Goal: Task Accomplishment & Management: Use online tool/utility

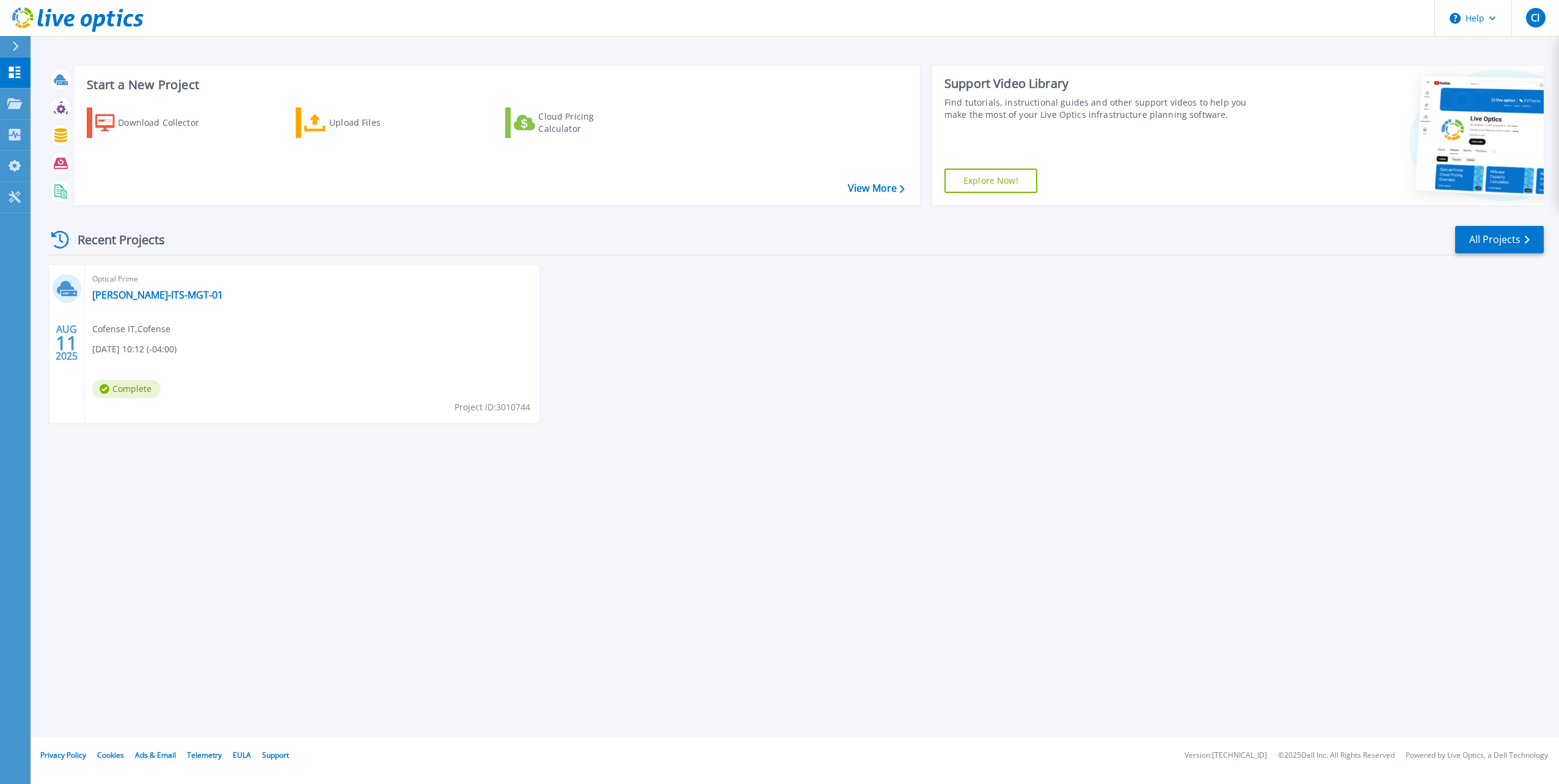
click at [136, 388] on span "Complete" at bounding box center [126, 388] width 68 height 19
click at [148, 290] on link "[PERSON_NAME]-ITS-MGT-01" at bounding box center [157, 295] width 130 height 12
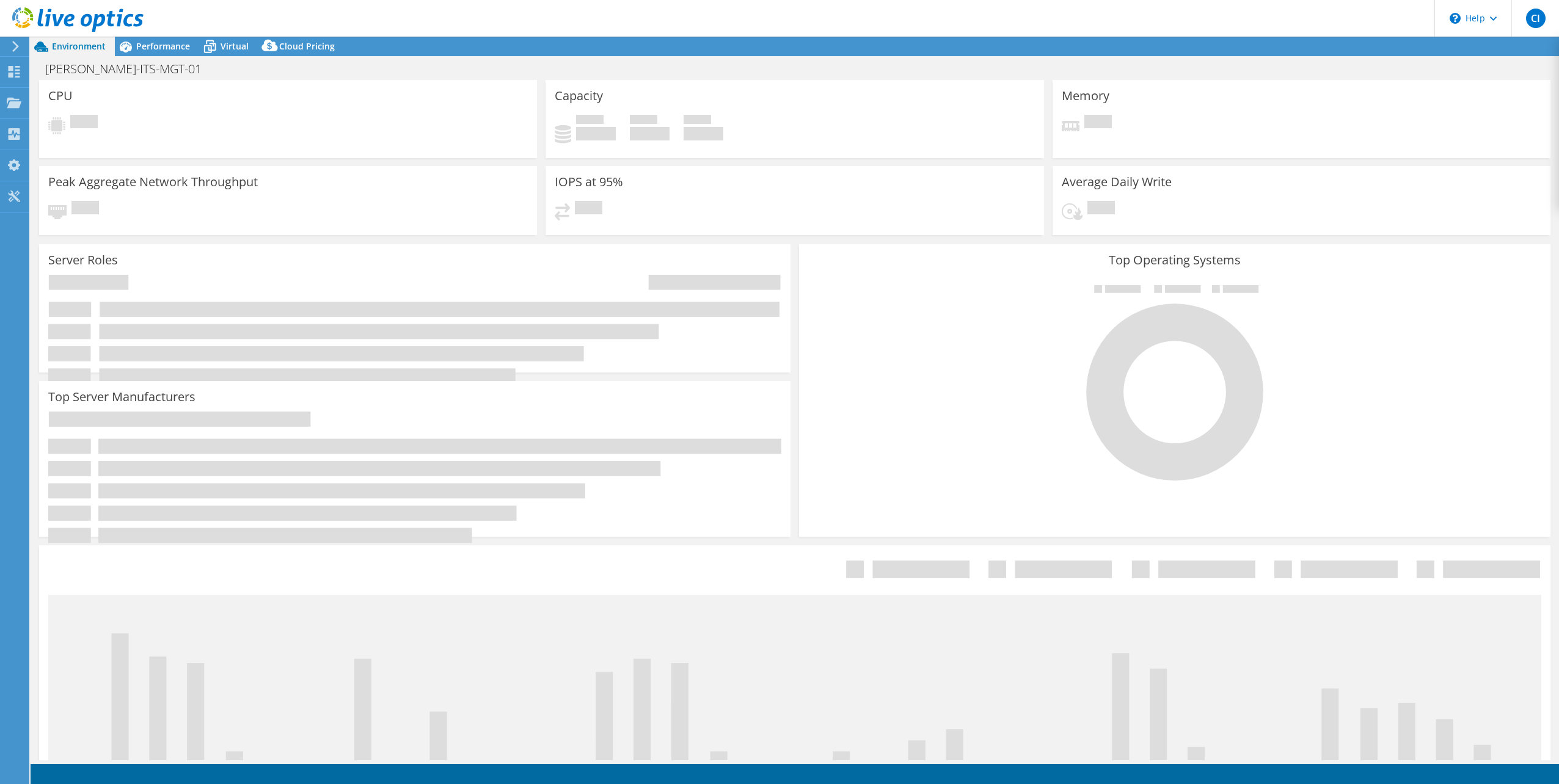
select select "USD"
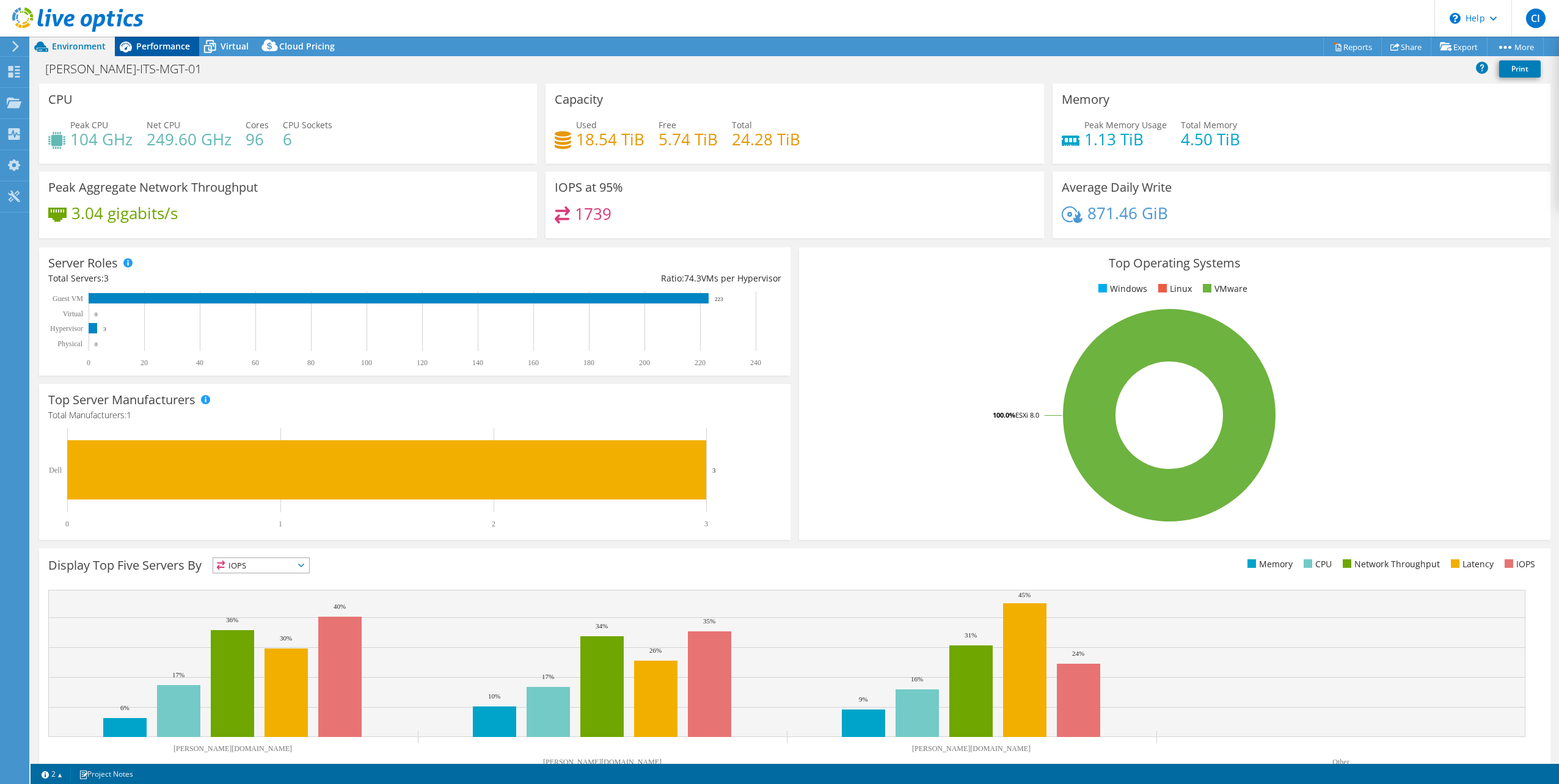
click at [170, 50] on span "Performance" at bounding box center [163, 46] width 54 height 12
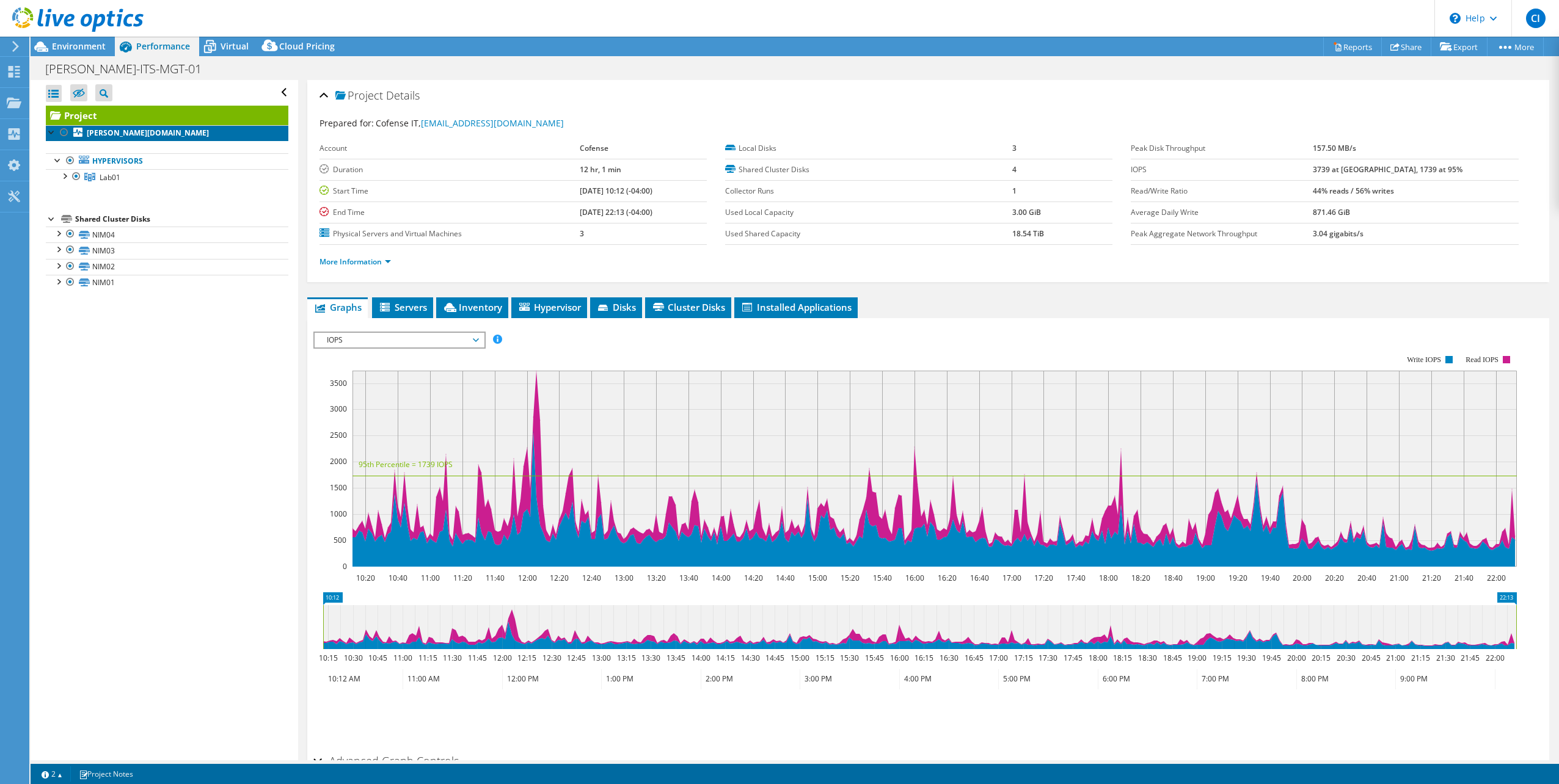
click at [119, 130] on b "[PERSON_NAME][DOMAIN_NAME]" at bounding box center [148, 133] width 122 height 10
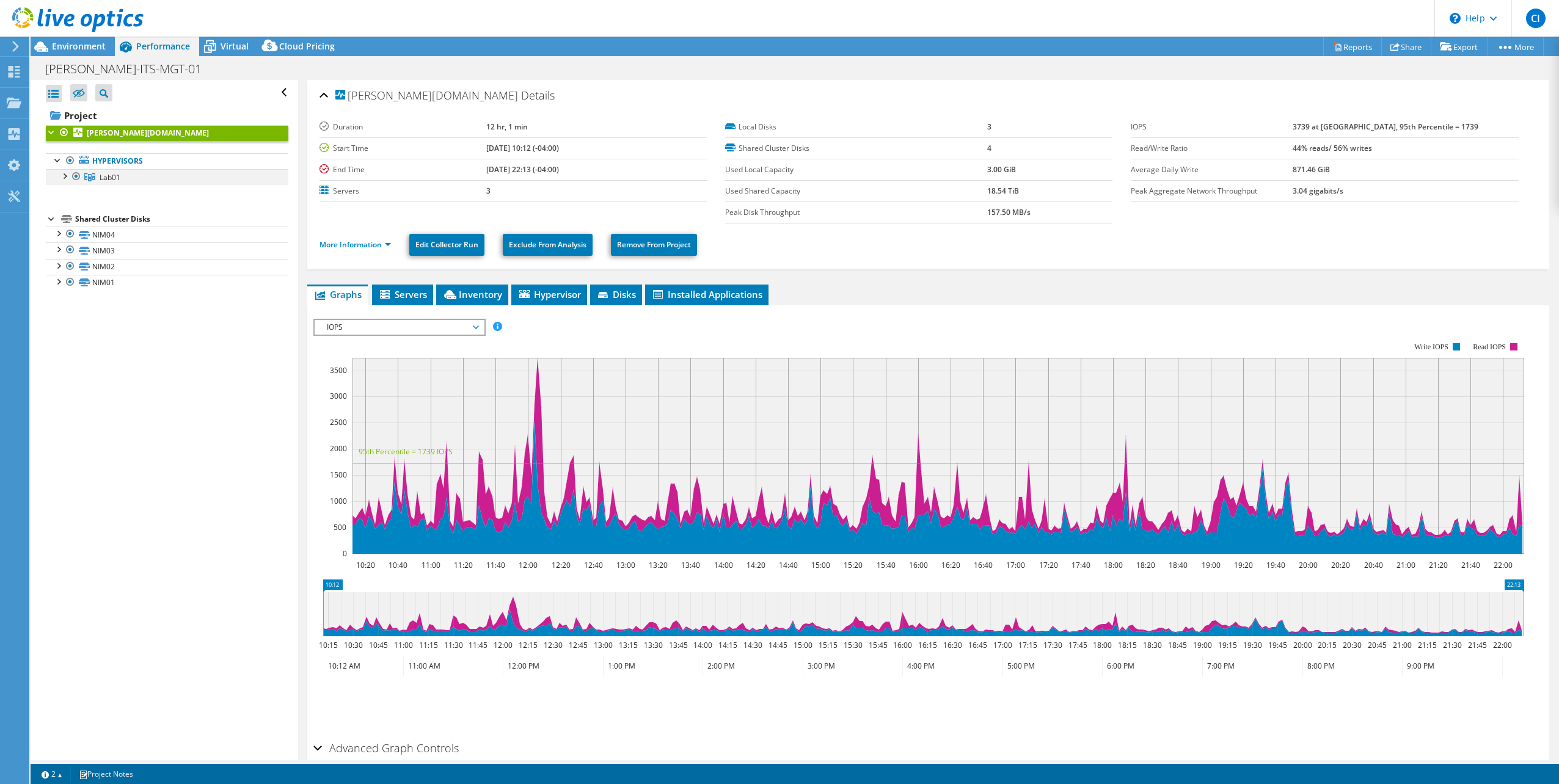
click at [67, 179] on div at bounding box center [64, 175] width 12 height 12
click at [130, 188] on link "[PERSON_NAME][DOMAIN_NAME]" at bounding box center [167, 193] width 242 height 16
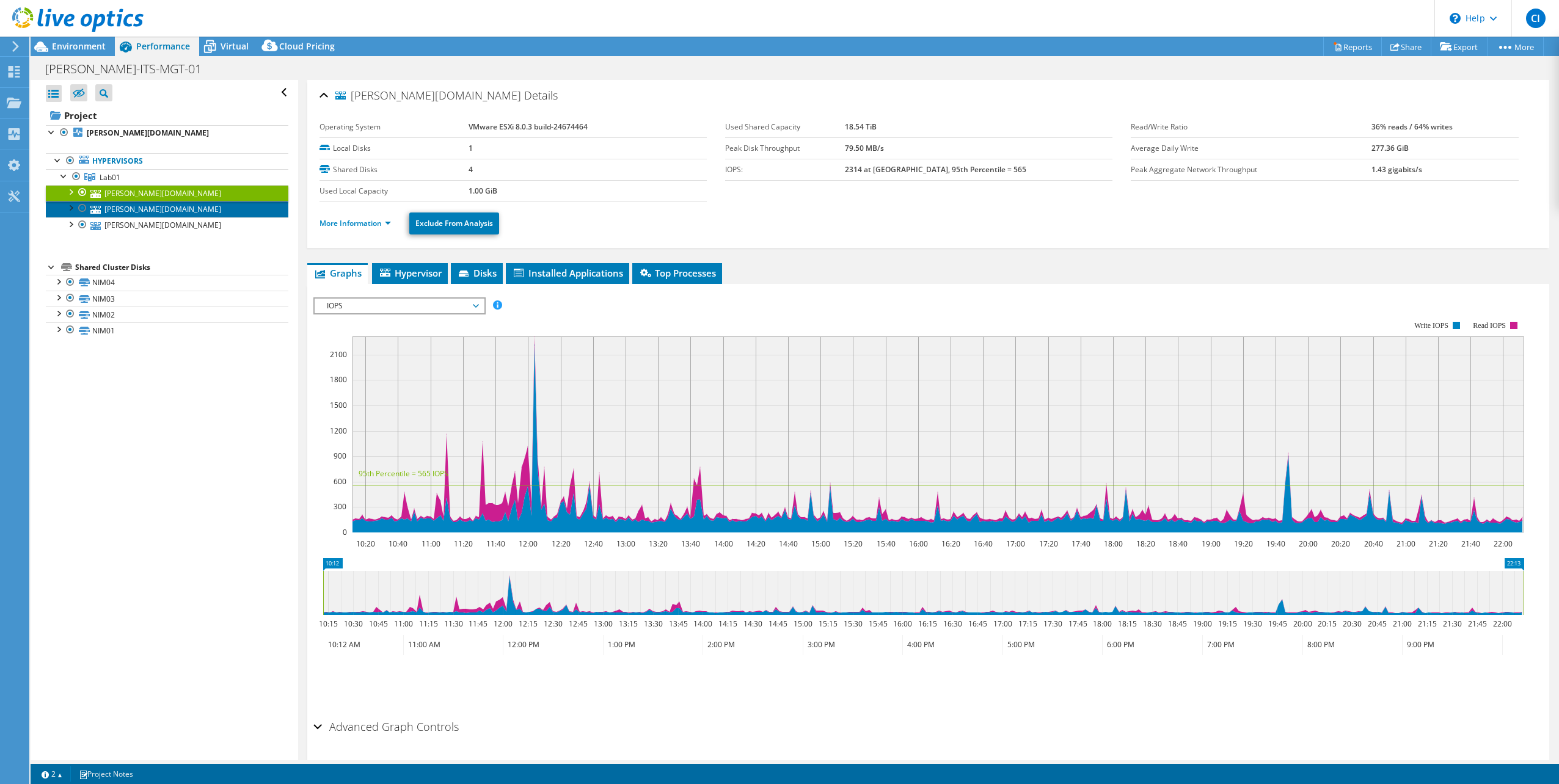
click at [142, 210] on link "[PERSON_NAME][DOMAIN_NAME]" at bounding box center [167, 208] width 242 height 16
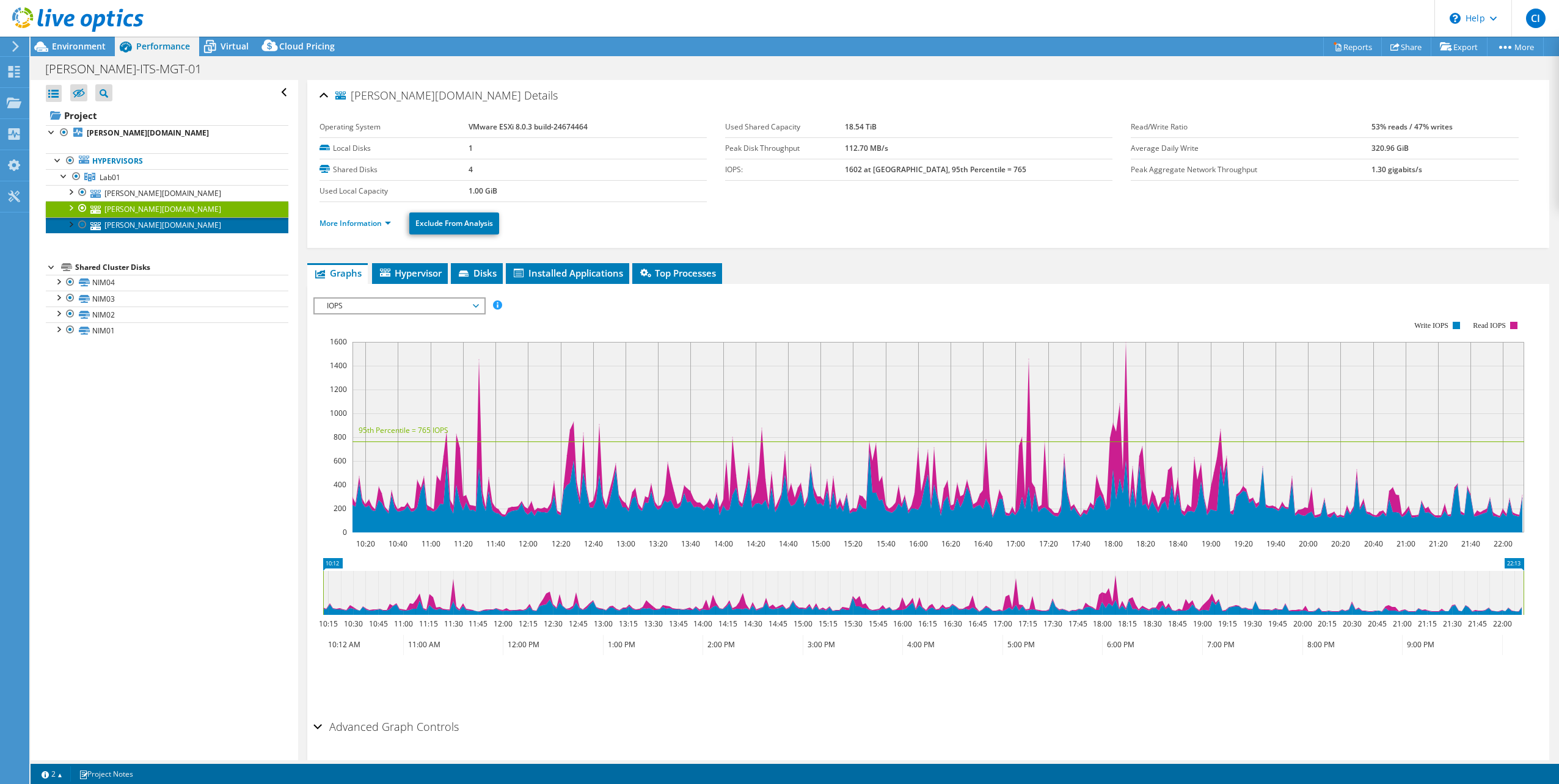
click at [149, 230] on link "[PERSON_NAME][DOMAIN_NAME]" at bounding box center [167, 225] width 242 height 16
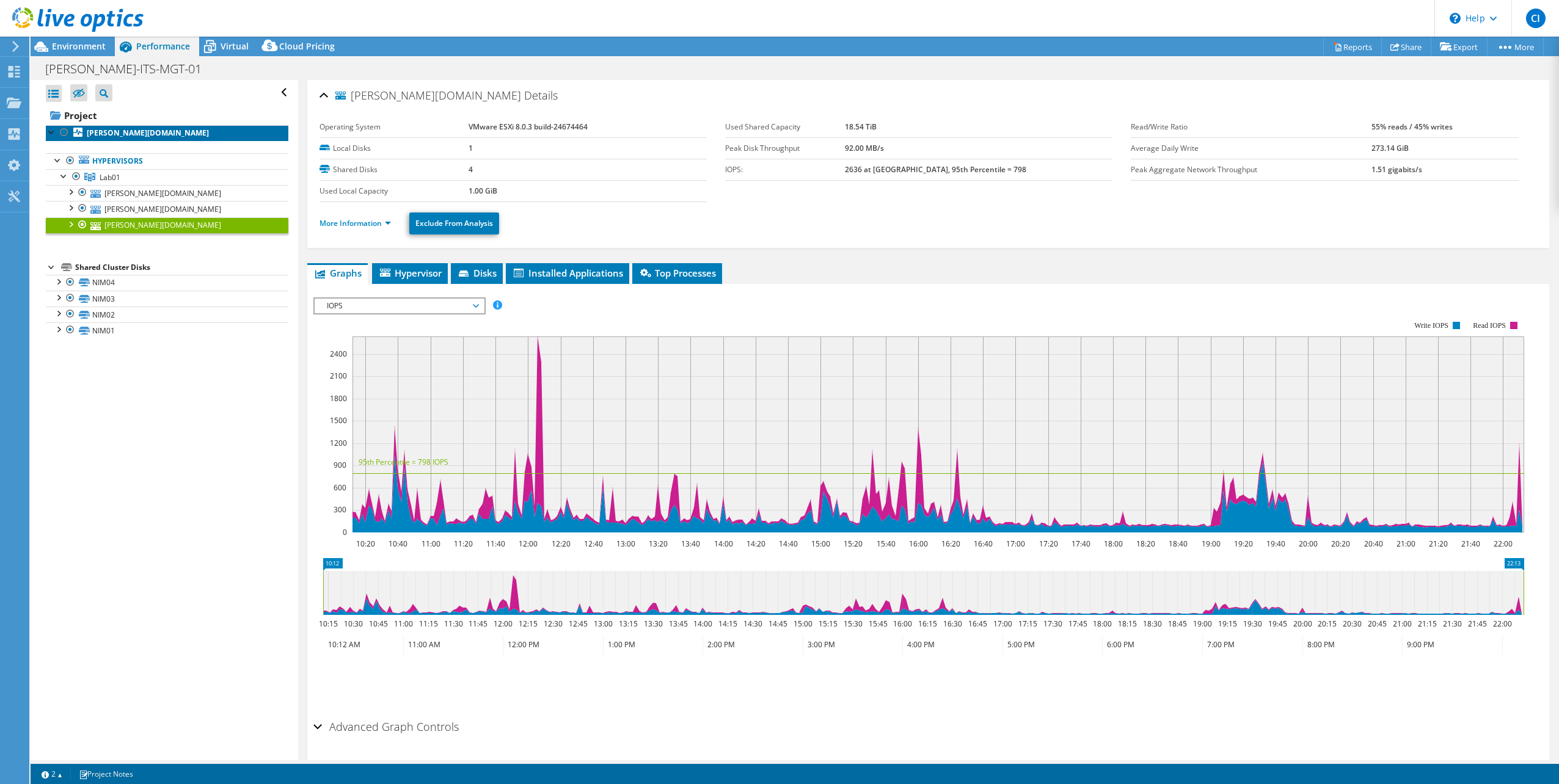
click at [123, 133] on b "[PERSON_NAME][DOMAIN_NAME]" at bounding box center [148, 133] width 122 height 10
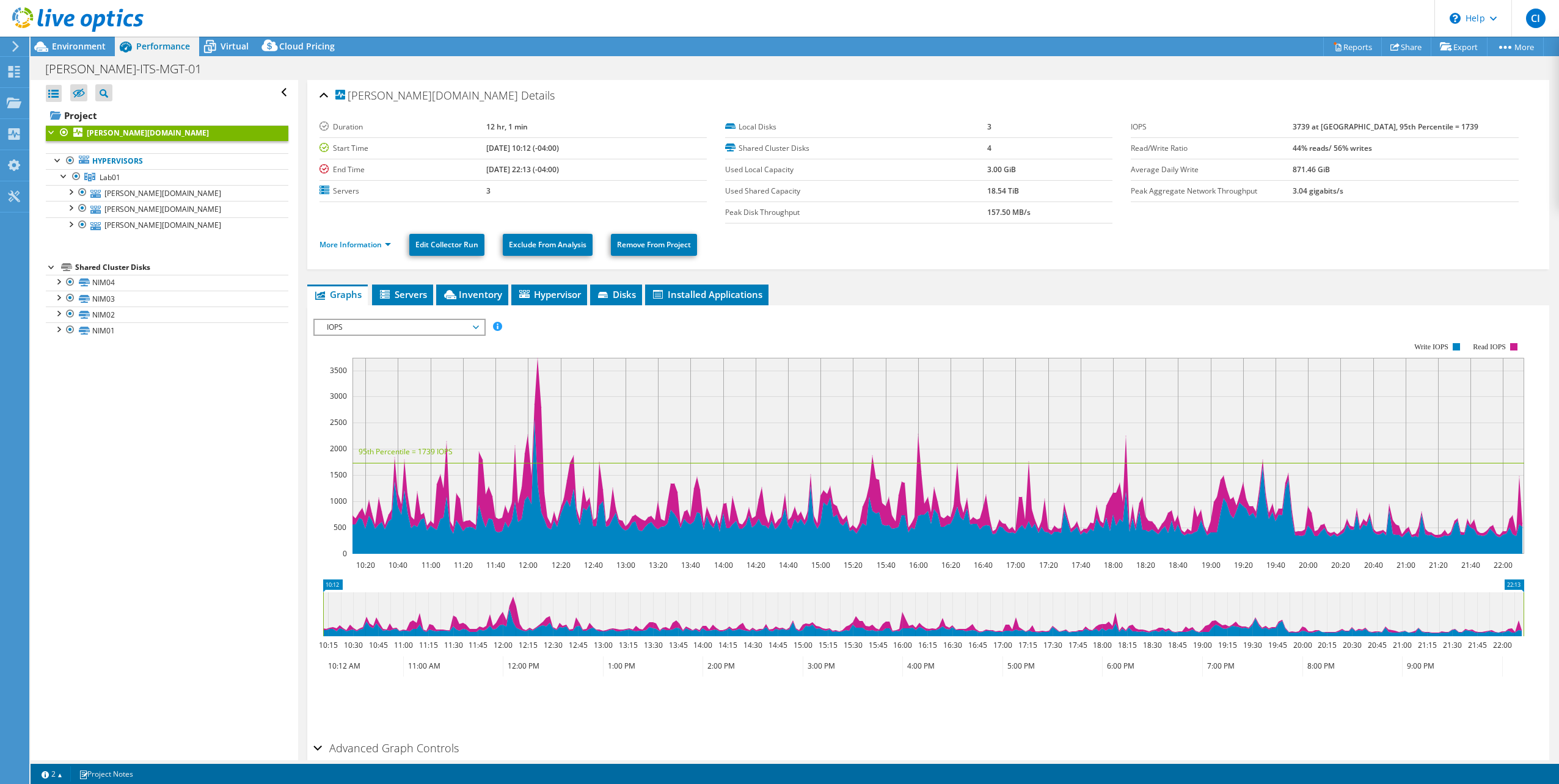
drag, startPoint x: 113, startPoint y: 133, endPoint x: 99, endPoint y: 133, distance: 14.0
click at [99, 133] on b "[PERSON_NAME][DOMAIN_NAME]" at bounding box center [148, 133] width 122 height 10
click at [454, 285] on li "Inventory" at bounding box center [471, 295] width 72 height 21
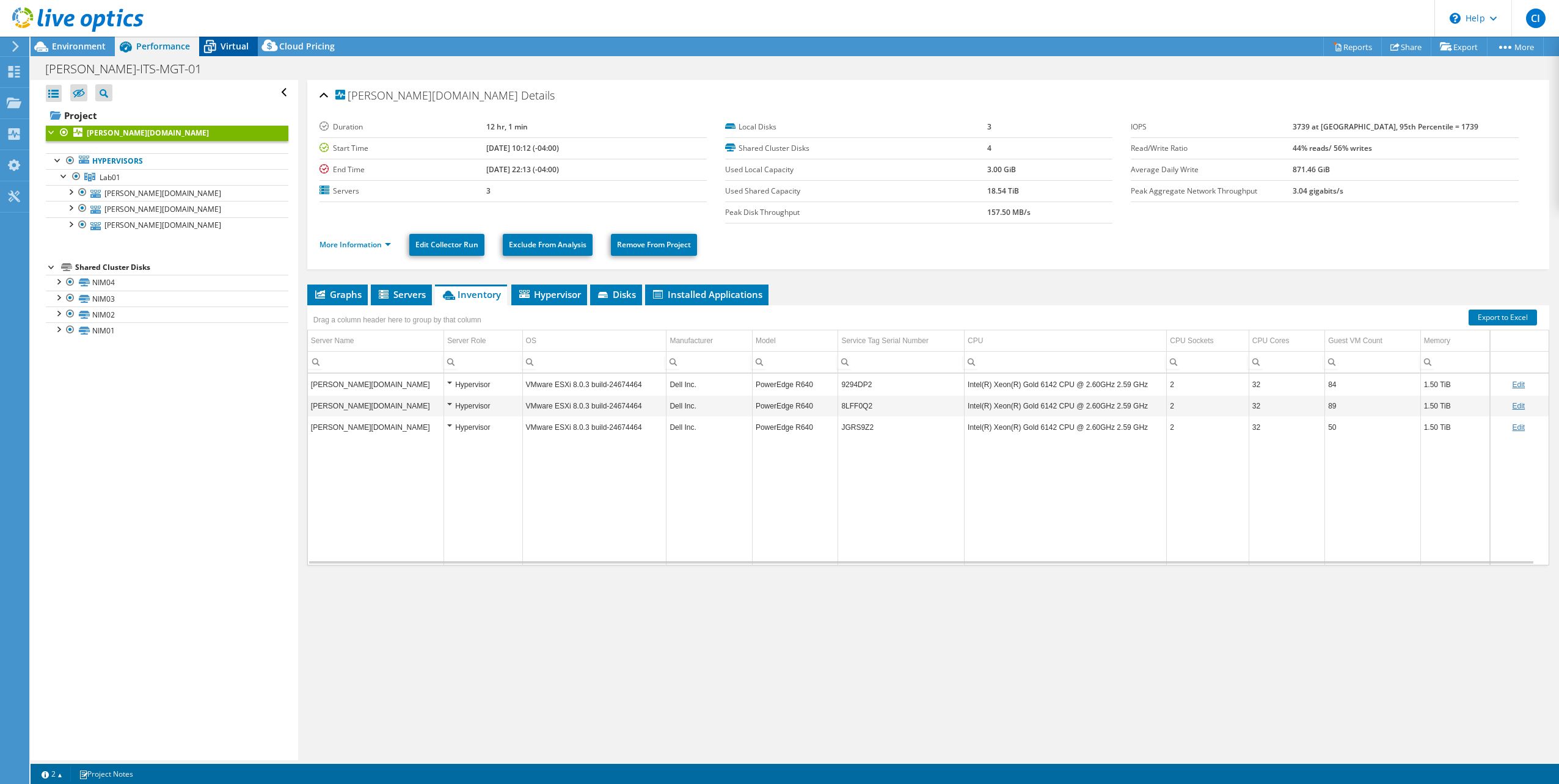
click at [220, 41] on span "Virtual" at bounding box center [234, 46] width 28 height 12
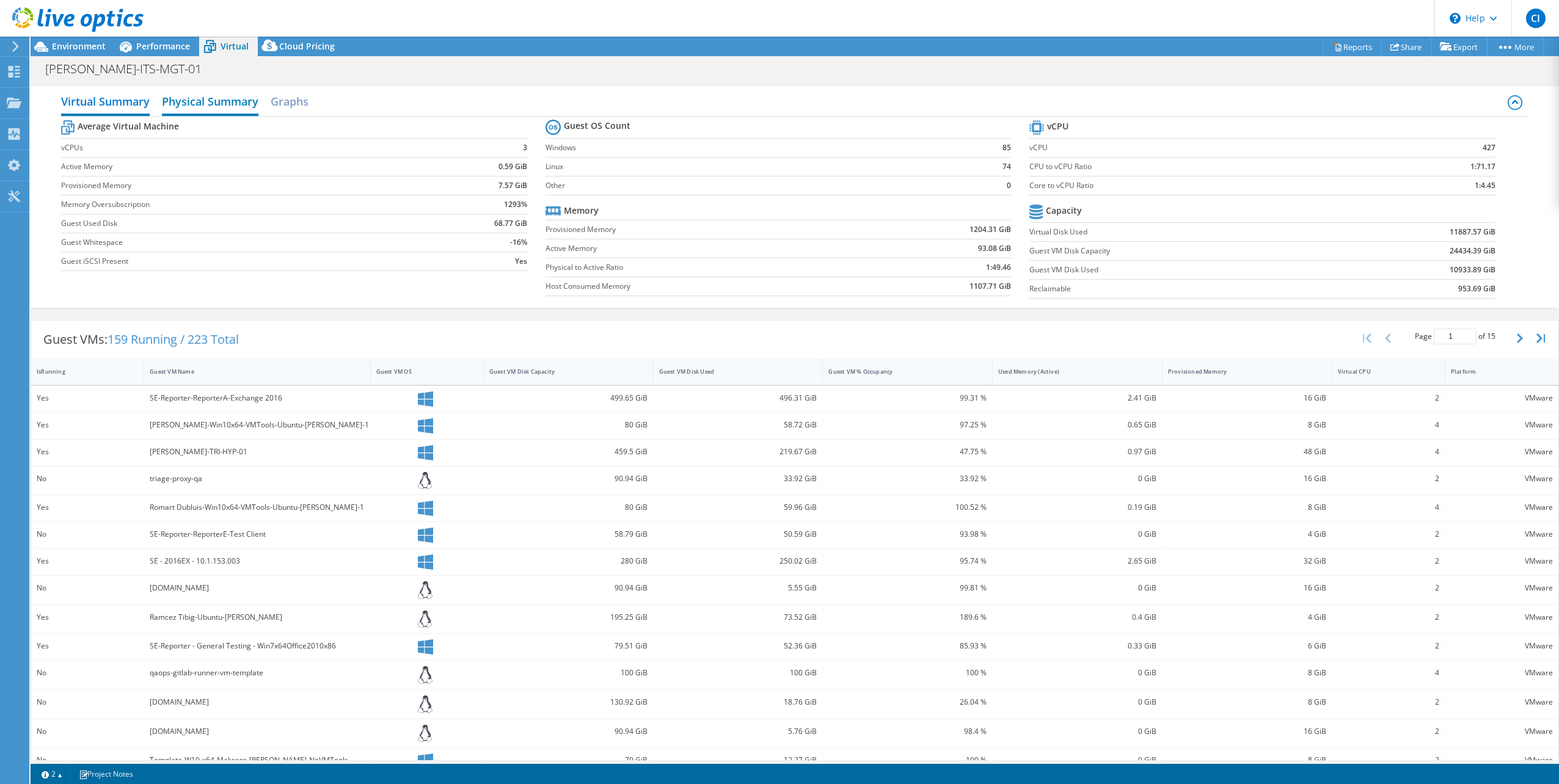
click at [225, 104] on h2 "Physical Summary" at bounding box center [210, 102] width 96 height 27
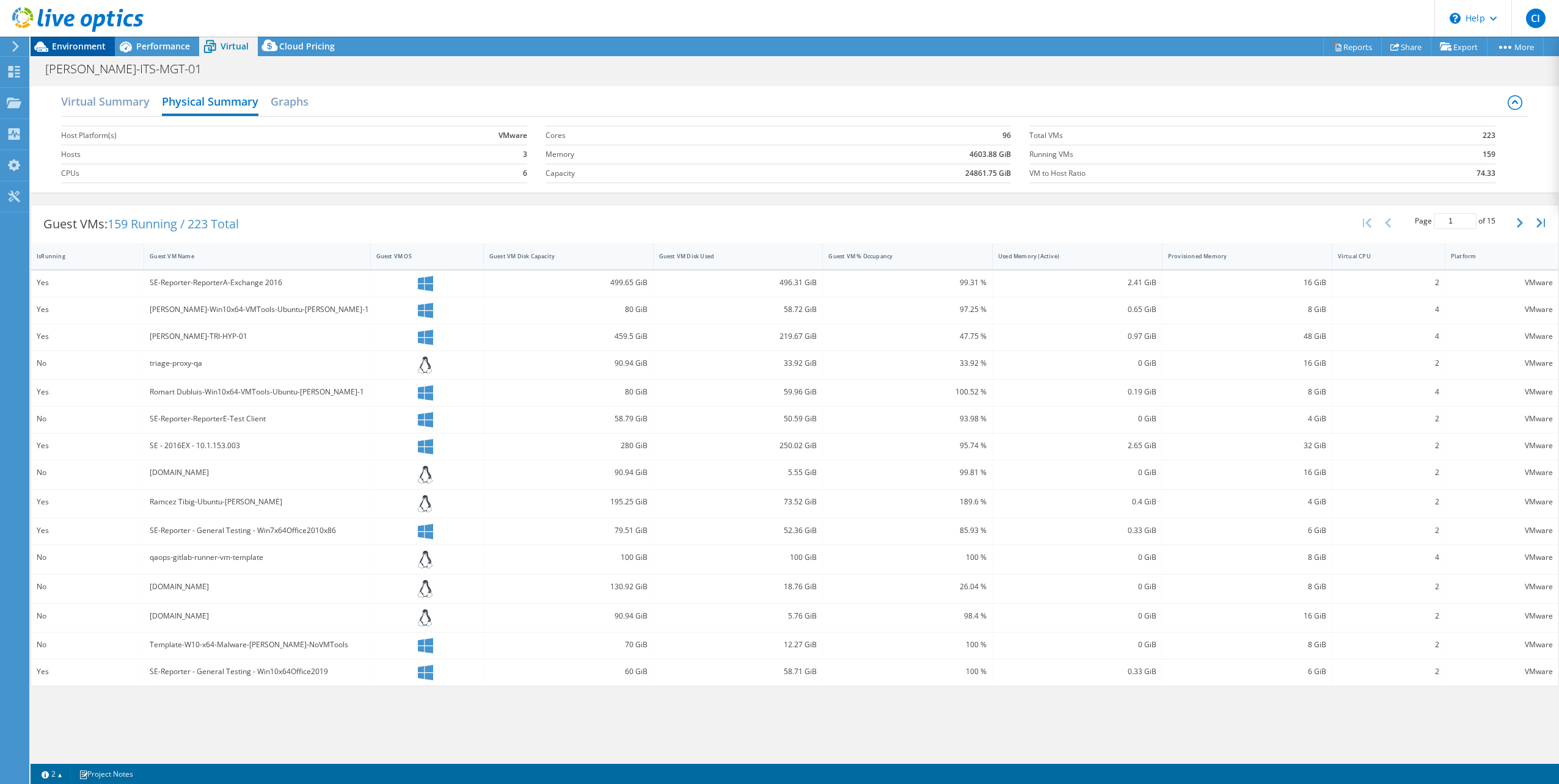
click at [75, 48] on span "Environment" at bounding box center [79, 46] width 54 height 12
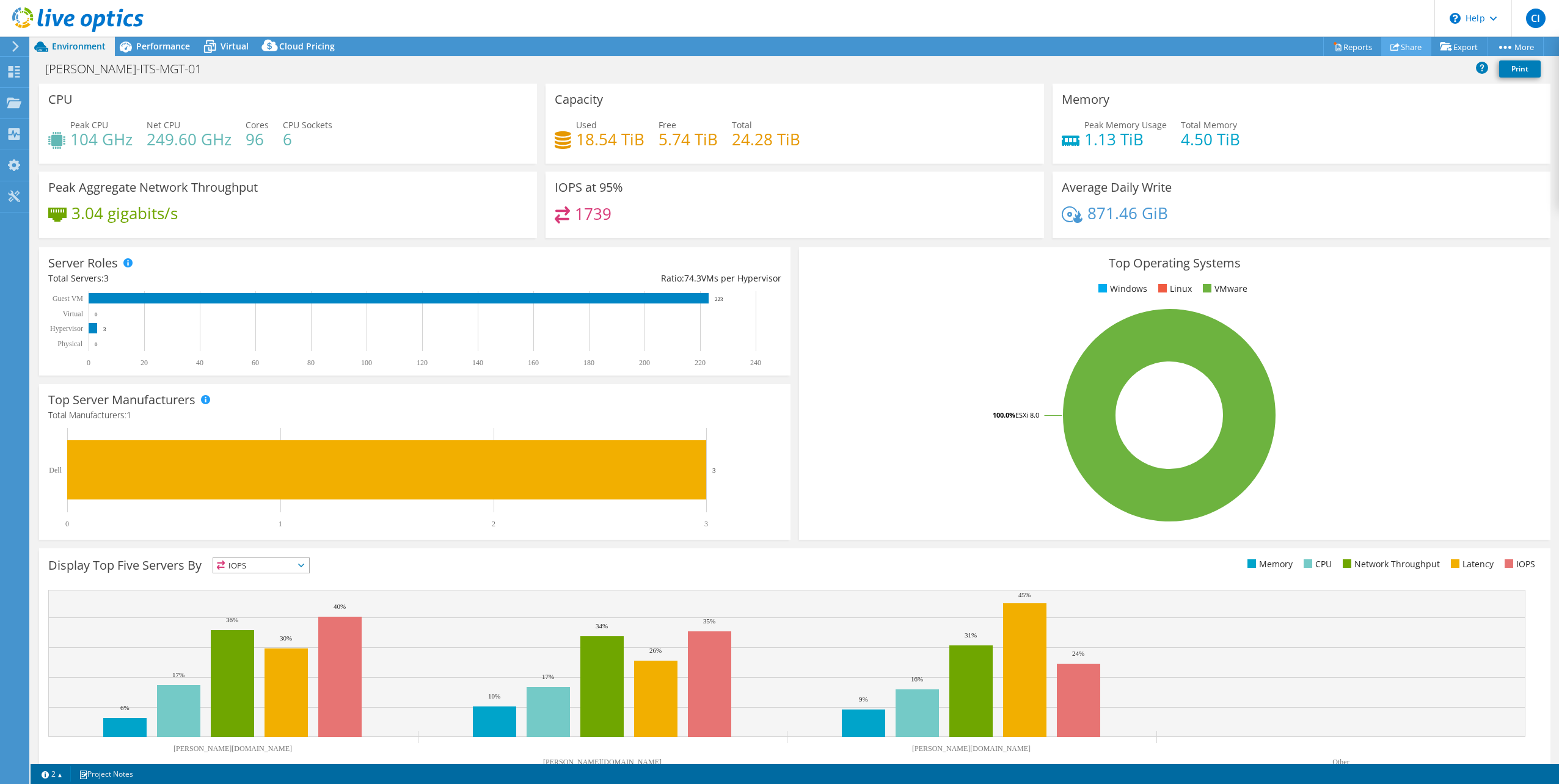
click at [1390, 44] on use at bounding box center [1394, 47] width 9 height 8
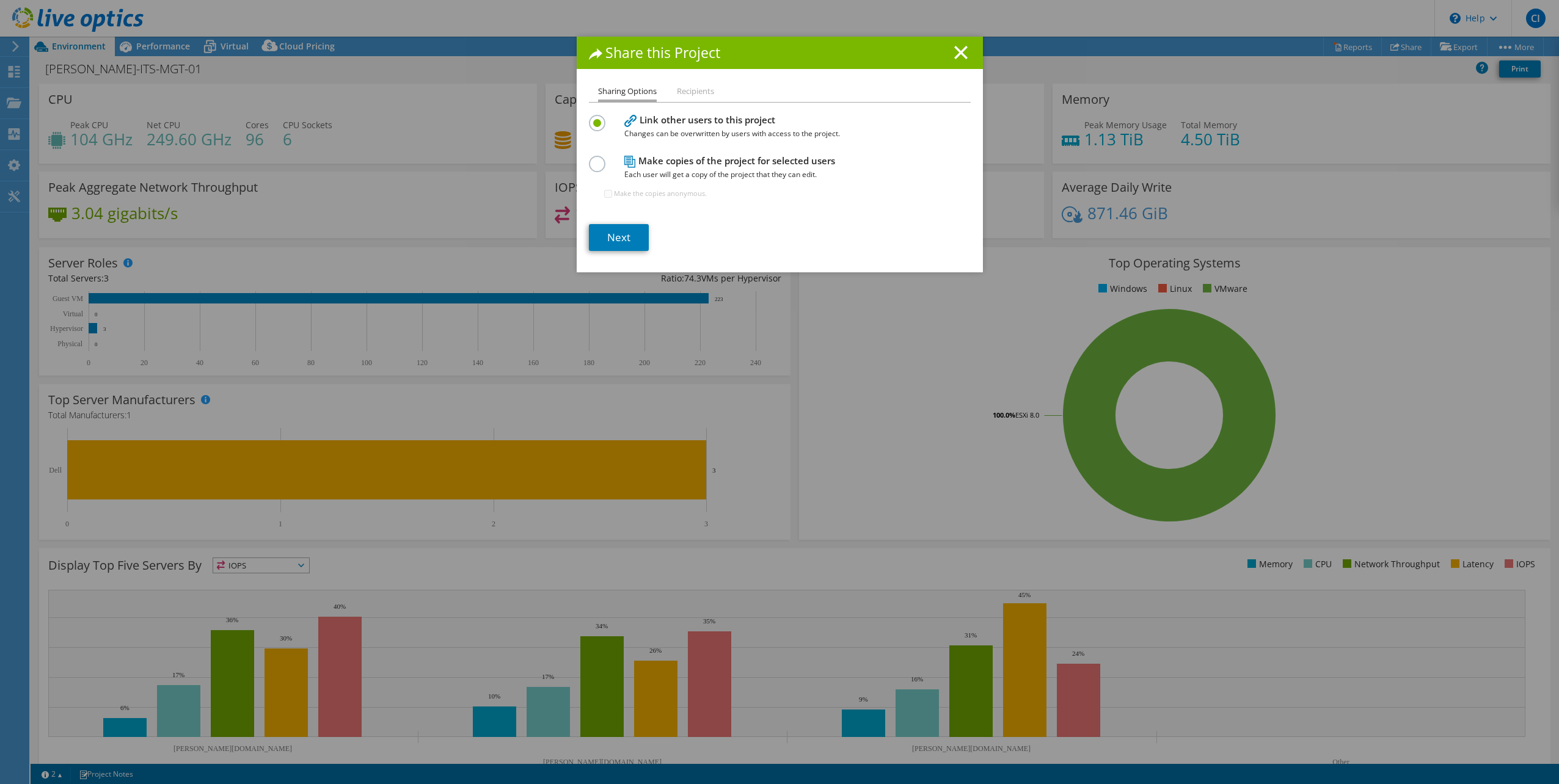
click at [684, 94] on li "Recipients" at bounding box center [695, 92] width 37 height 16
click at [685, 86] on li "Recipients" at bounding box center [695, 92] width 37 height 16
click at [958, 56] on icon at bounding box center [961, 53] width 13 height 13
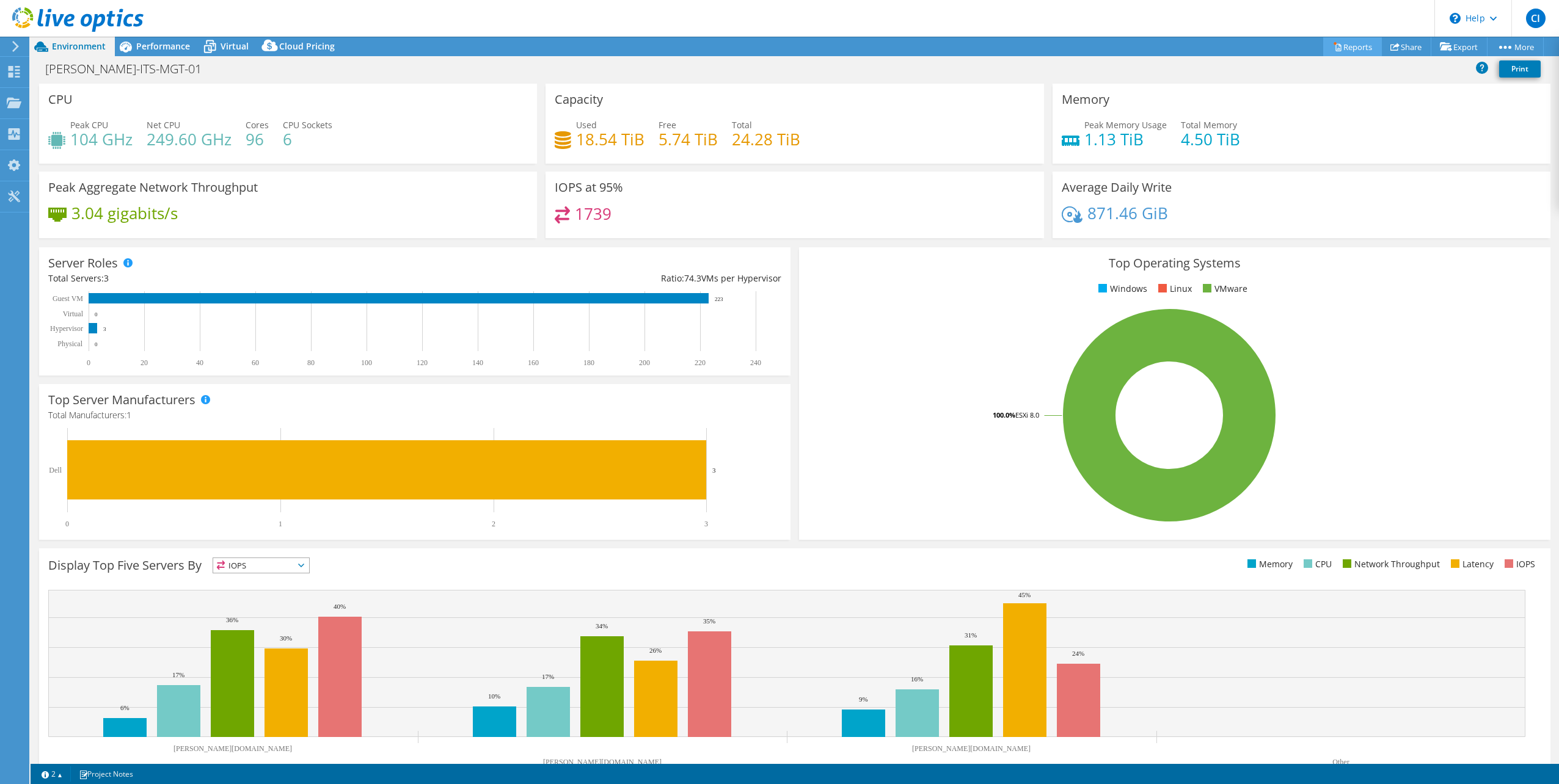
click at [1339, 47] on link "Reports" at bounding box center [1352, 47] width 59 height 19
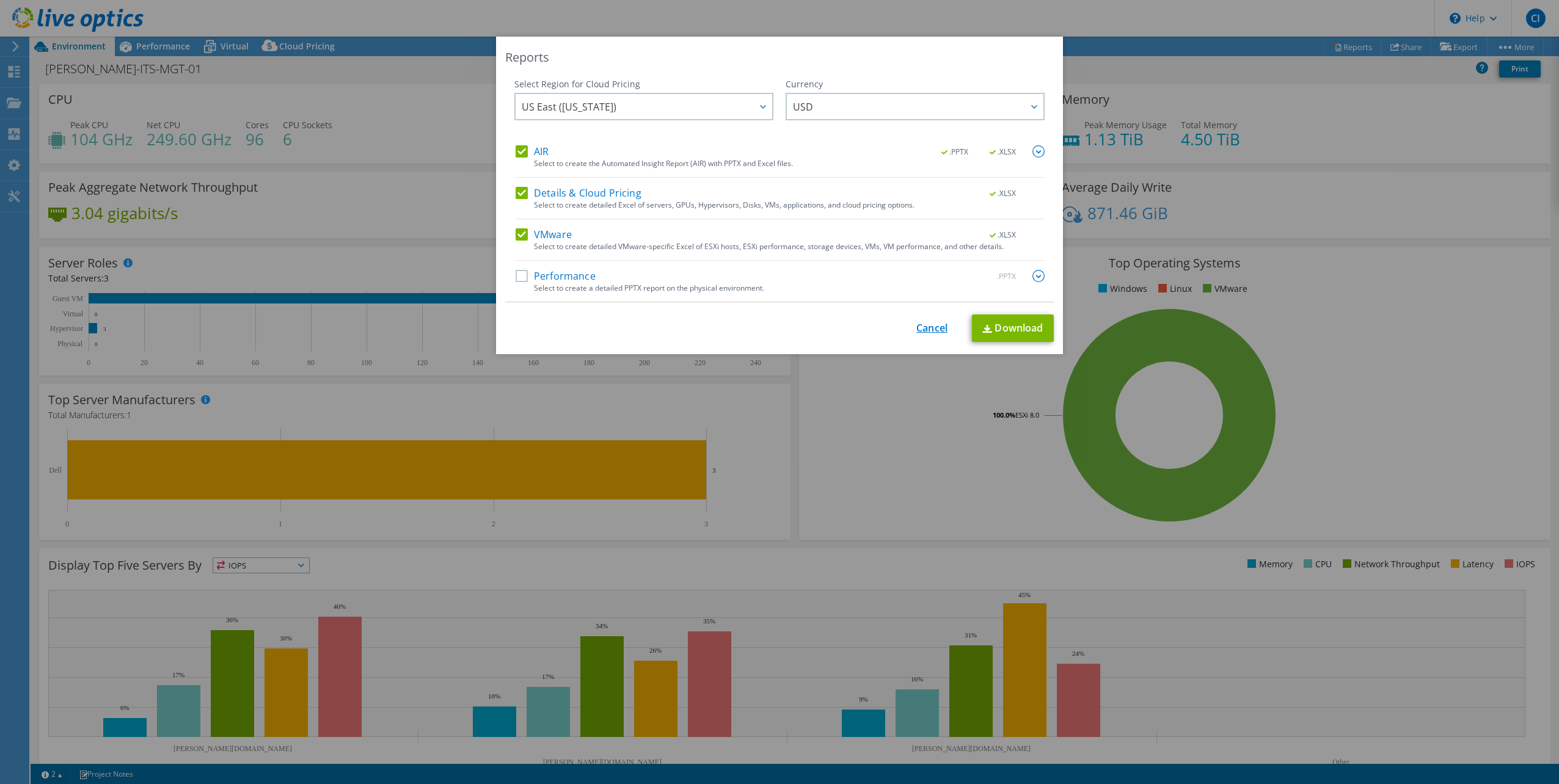
click at [927, 328] on link "Cancel" at bounding box center [932, 328] width 31 height 12
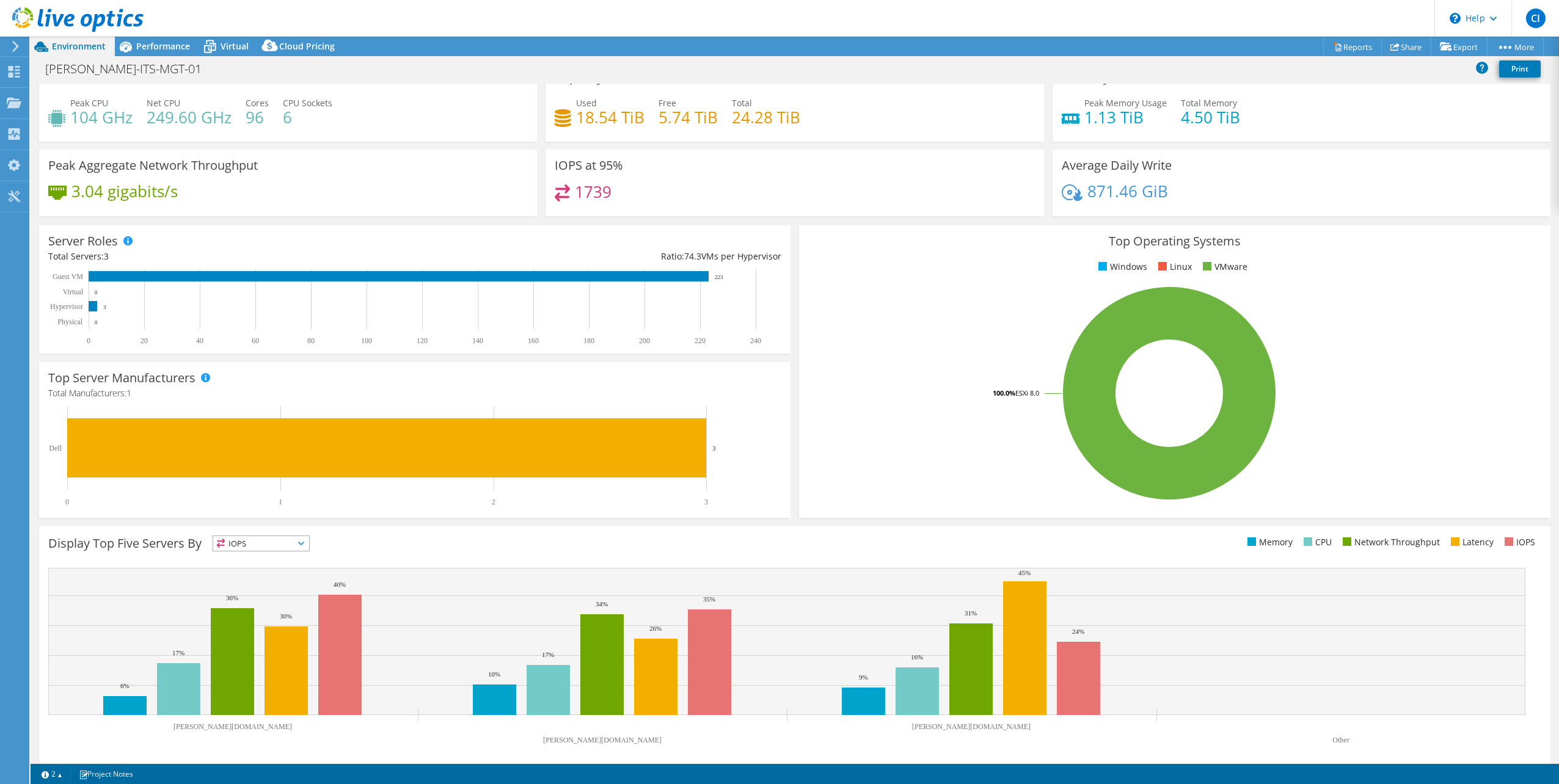
scroll to position [30, 0]
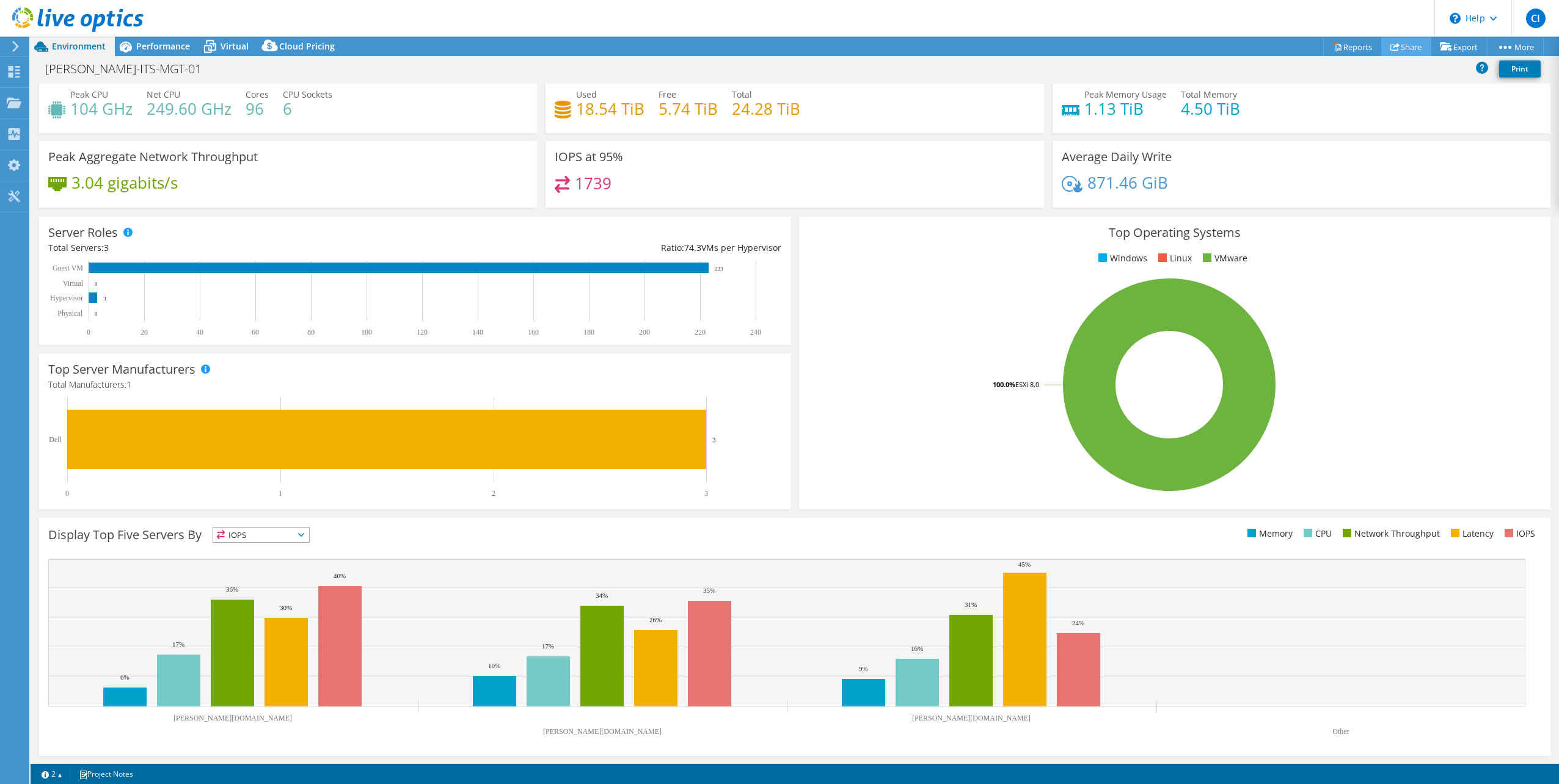
click at [1398, 48] on link "Share" at bounding box center [1406, 47] width 50 height 19
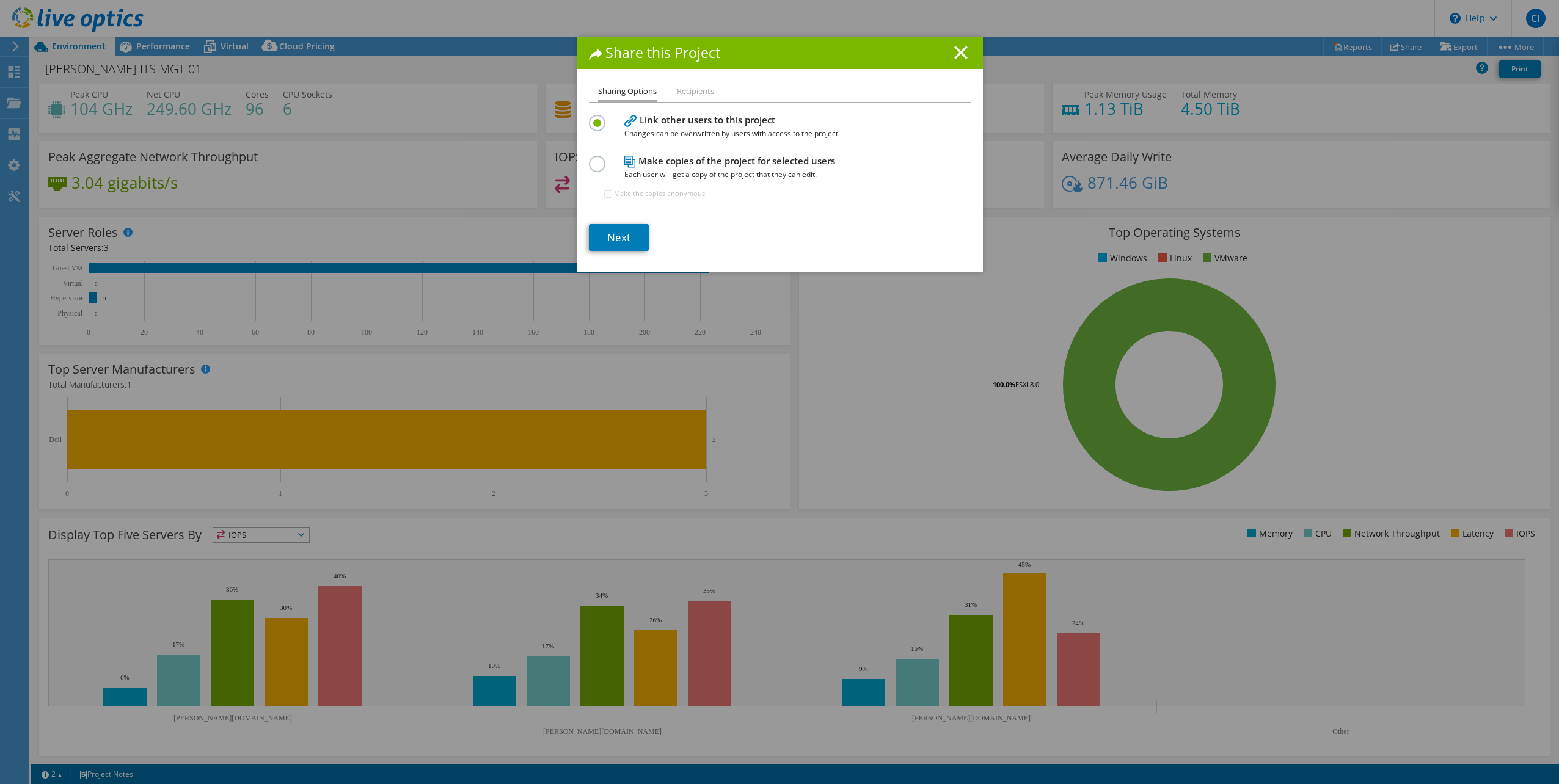
click at [955, 50] on line at bounding box center [961, 53] width 12 height 12
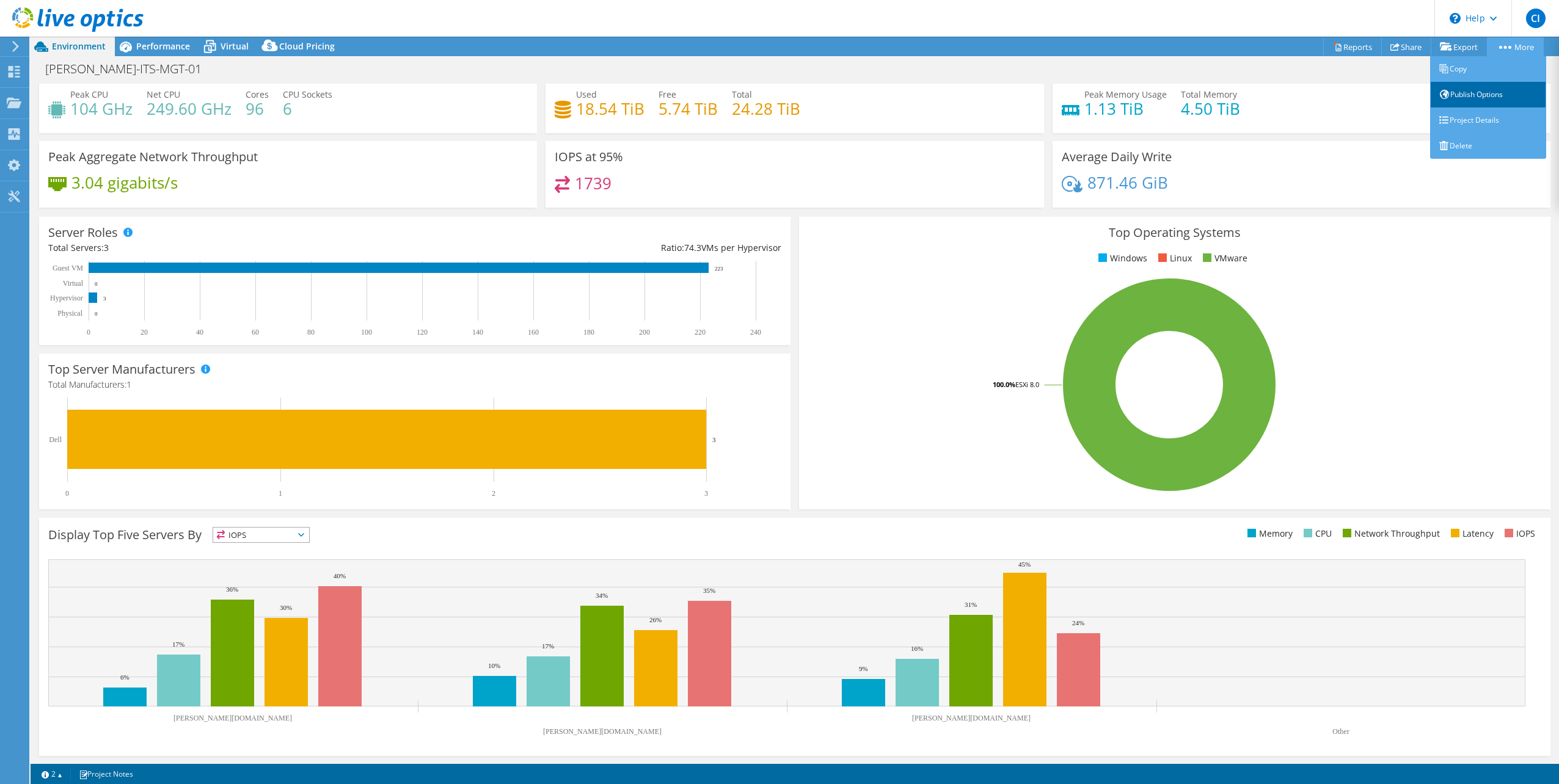
click at [1476, 96] on link "Publish Options" at bounding box center [1488, 94] width 116 height 26
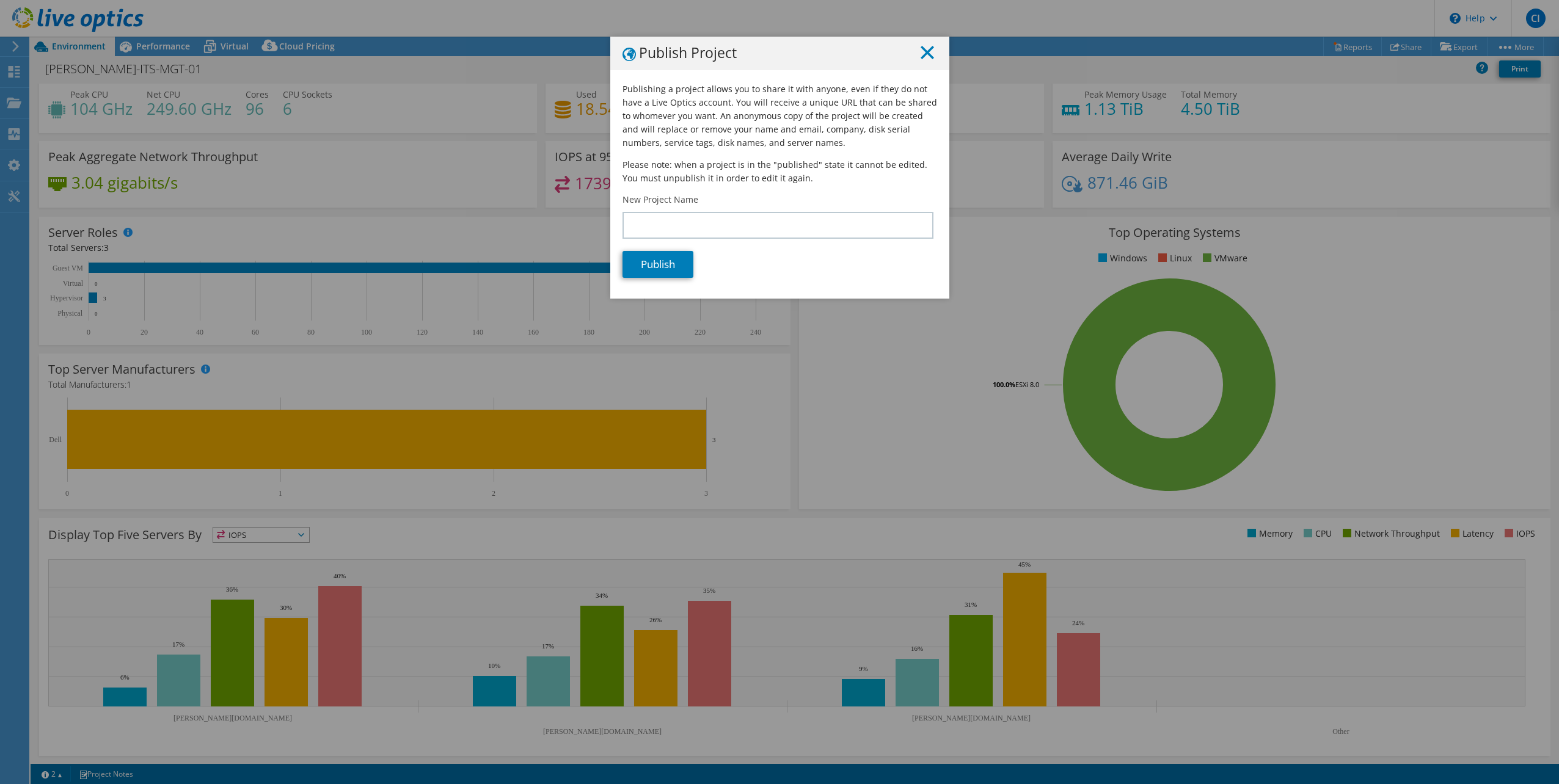
click at [921, 53] on icon at bounding box center [927, 53] width 13 height 13
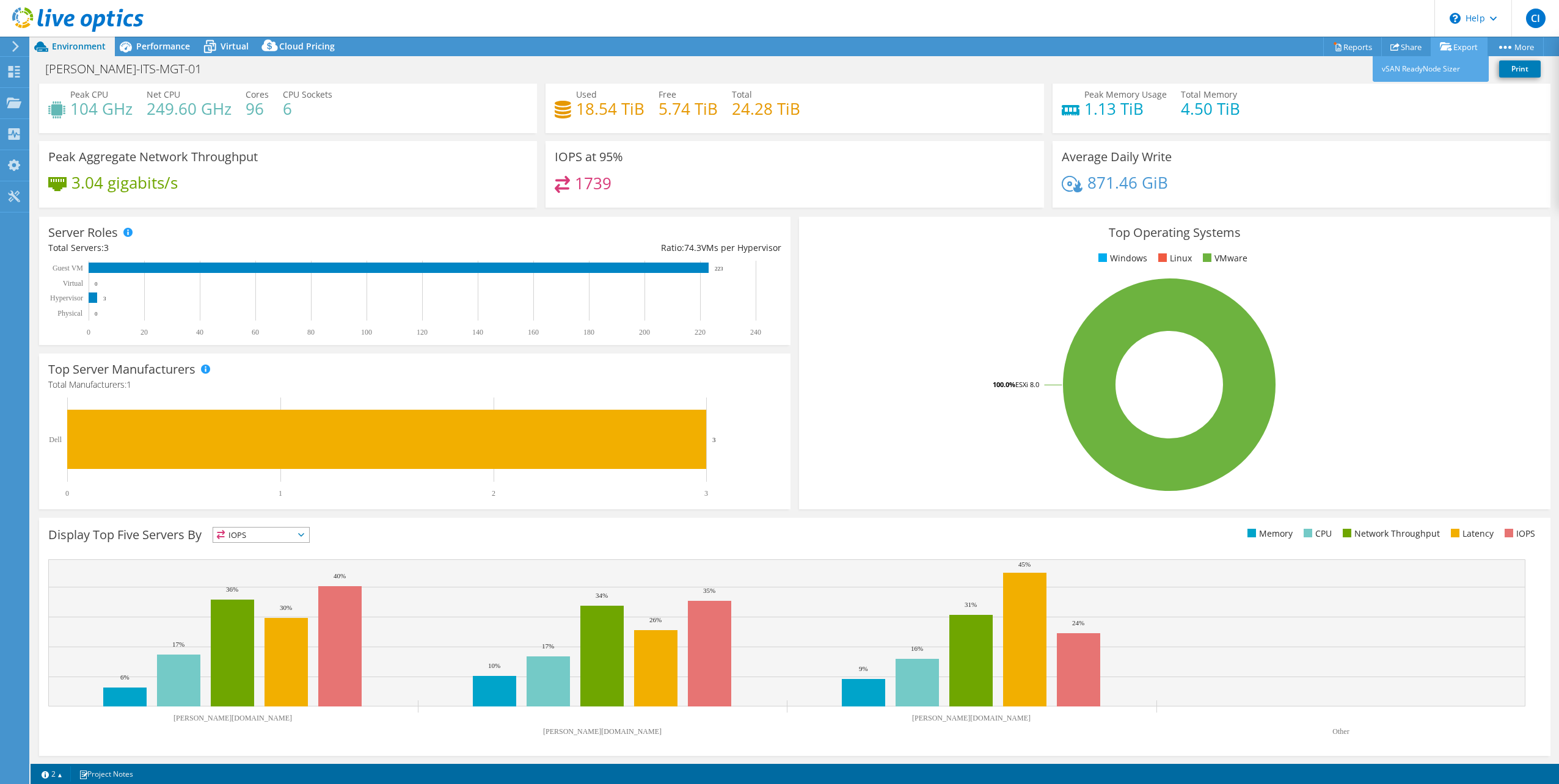
click at [1441, 44] on icon at bounding box center [1446, 47] width 12 height 9
click at [1433, 69] on link "vSAN ReadyNode Sizer" at bounding box center [1430, 69] width 116 height 26
click at [1350, 45] on link "Reports" at bounding box center [1352, 47] width 59 height 19
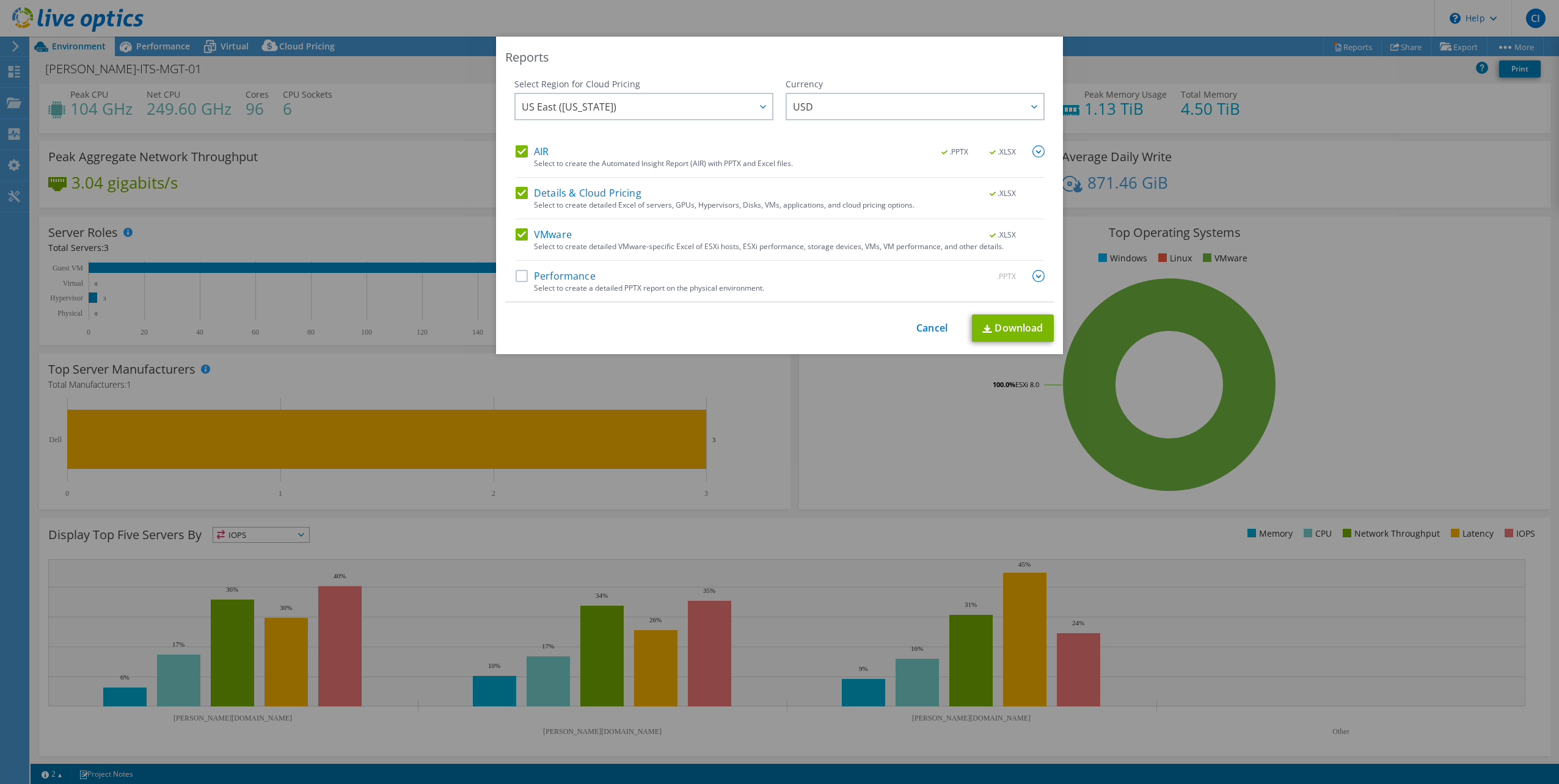
click at [515, 279] on label "Performance" at bounding box center [555, 276] width 80 height 12
click at [0, 0] on input "Performance" at bounding box center [0, 0] width 0 height 0
click at [1028, 333] on link "Download" at bounding box center [1013, 328] width 82 height 27
click at [916, 328] on link "Cancel" at bounding box center [932, 328] width 31 height 12
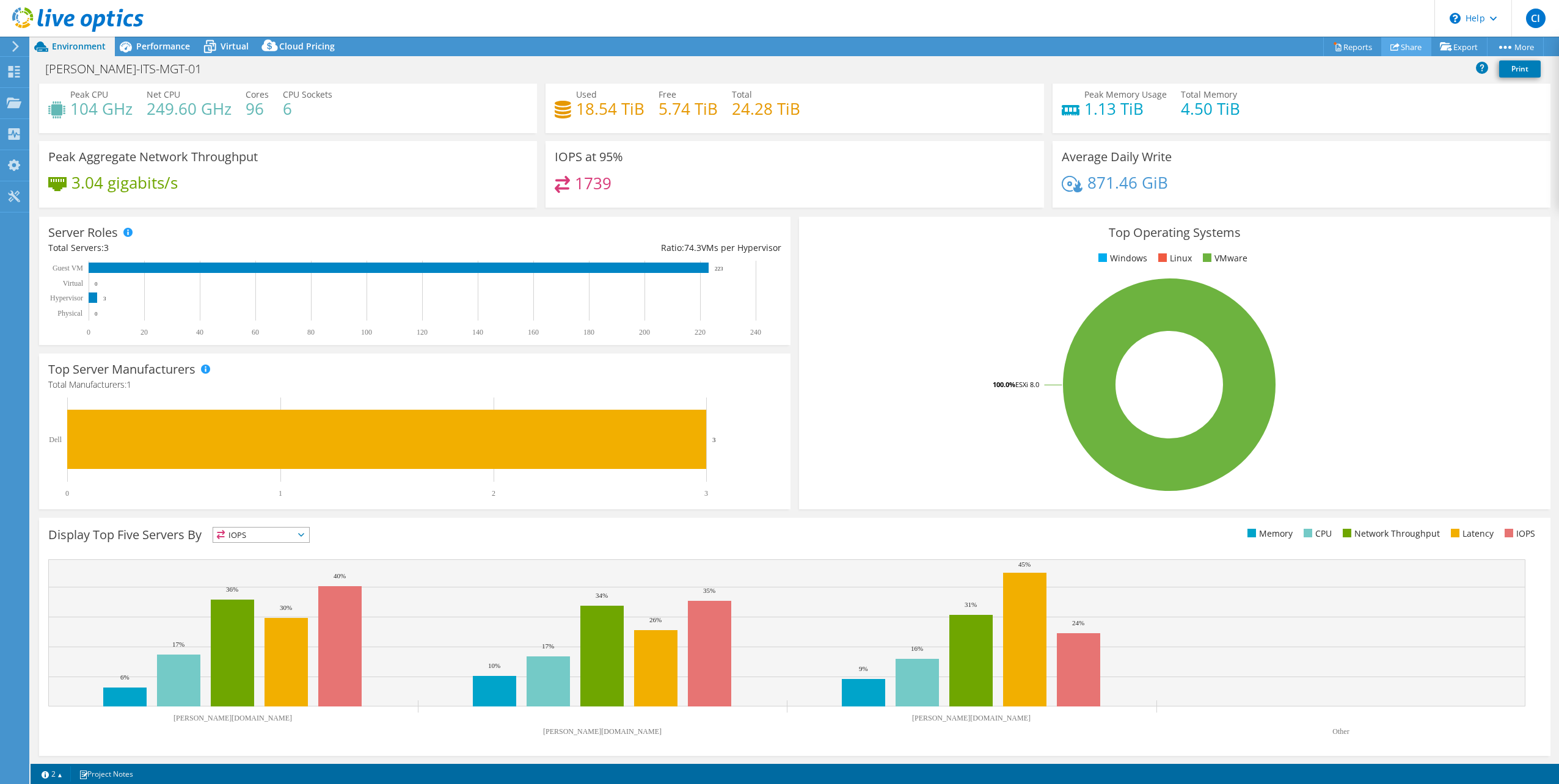
click at [1390, 50] on icon at bounding box center [1394, 47] width 9 height 9
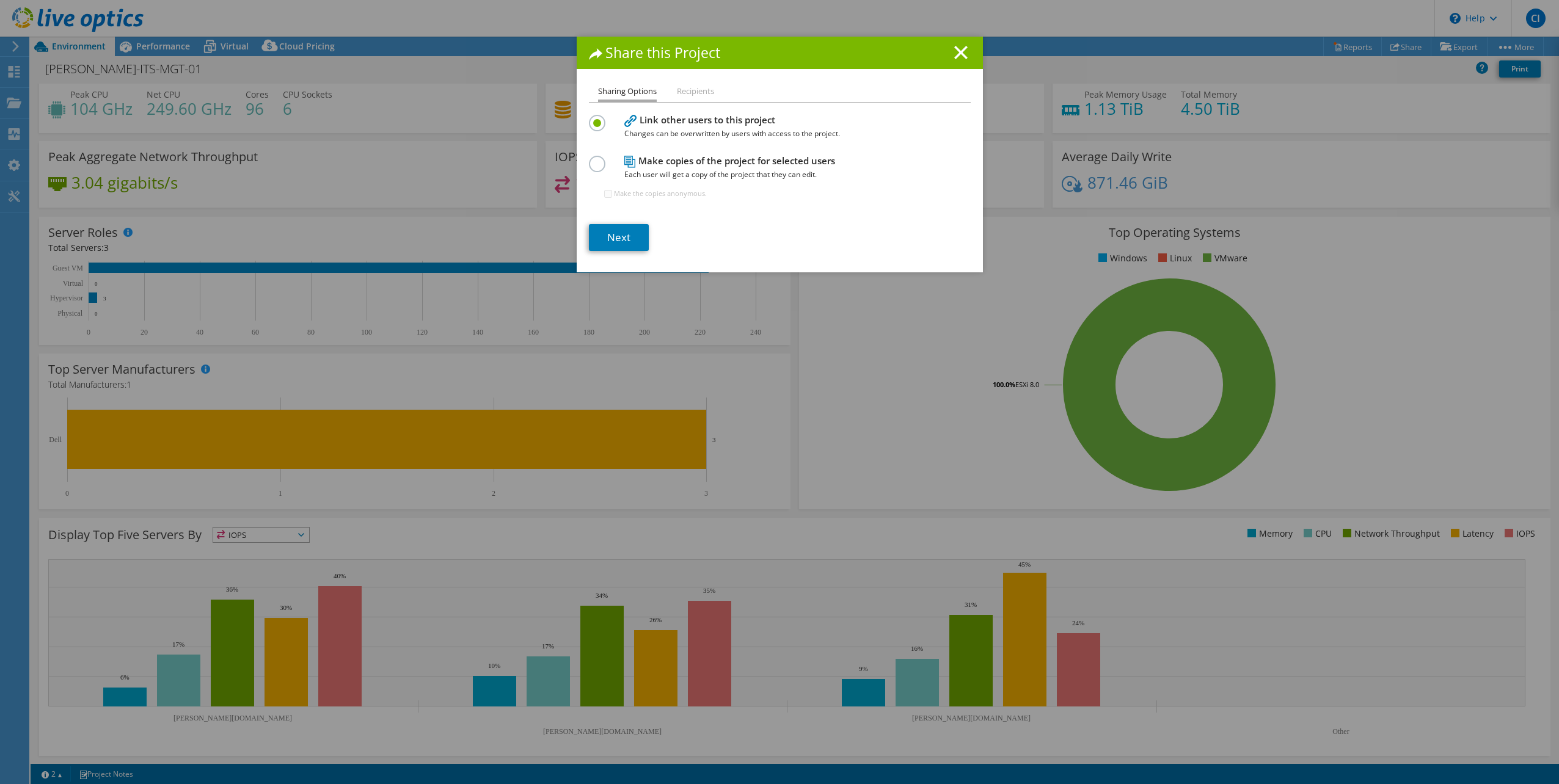
click at [954, 53] on icon at bounding box center [961, 53] width 13 height 13
